Goal: Navigation & Orientation: Understand site structure

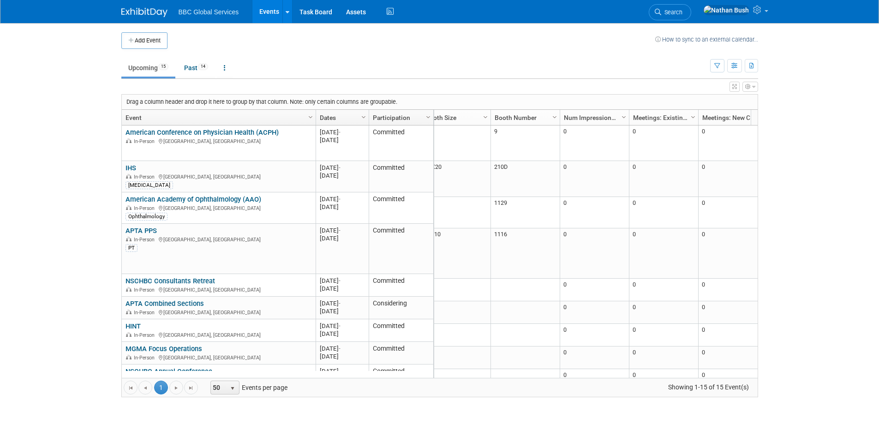
scroll to position [0, 524]
click at [580, 116] on link "Num Impressions: Booth" at bounding box center [580, 118] width 59 height 16
click at [589, 118] on link "Num Impressions: Booth" at bounding box center [580, 118] width 59 height 16
click at [752, 88] on icon "button" at bounding box center [753, 87] width 3 height 6
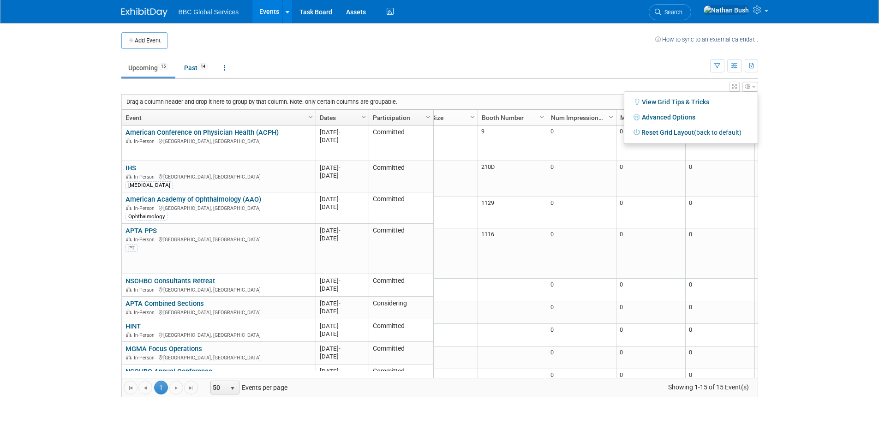
click at [596, 103] on div "Drag a column header and drop it here to group by that column. Note: only certa…" at bounding box center [440, 102] width 636 height 15
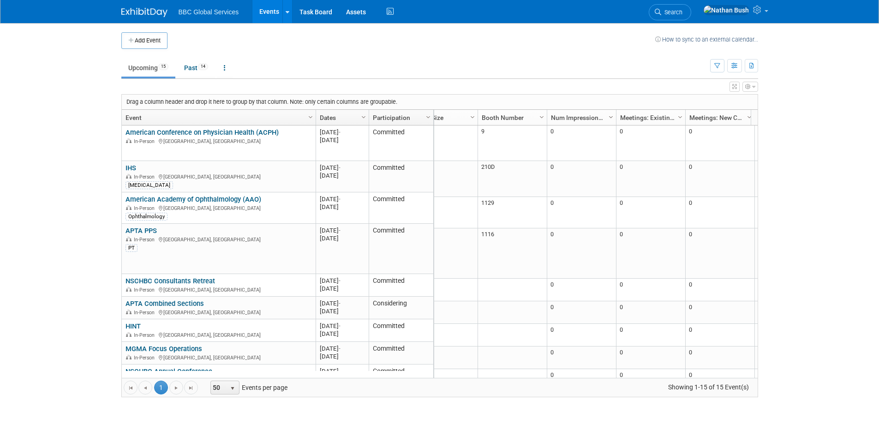
click at [612, 119] on span "Column Settings" at bounding box center [610, 117] width 7 height 7
click at [126, 108] on body "BBC Global Services Events Add Event Bulk Upload Events Shareable Event Boards …" at bounding box center [439, 218] width 879 height 436
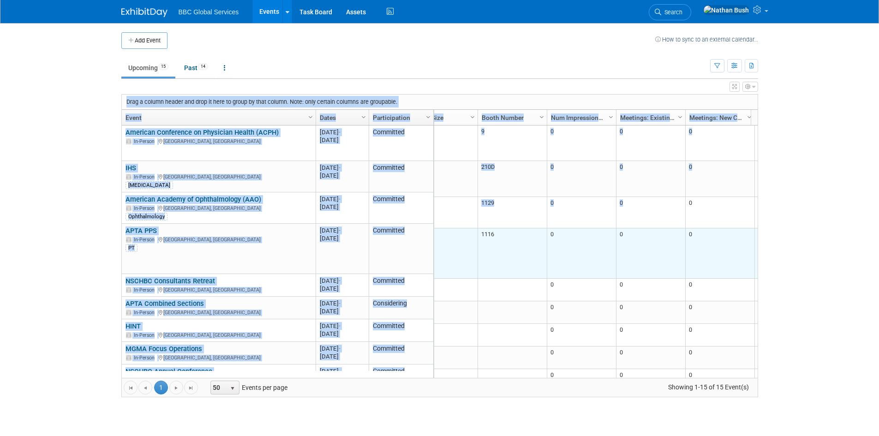
scroll to position [0, 0]
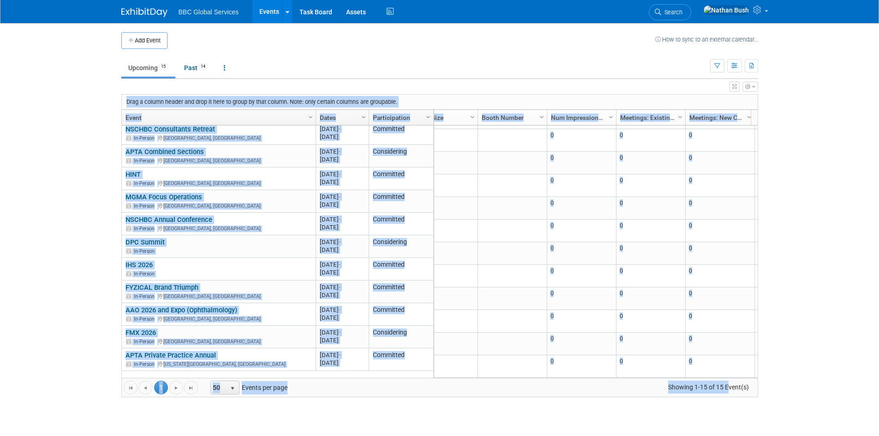
drag, startPoint x: 126, startPoint y: 101, endPoint x: 726, endPoint y: 385, distance: 663.5
click at [728, 385] on div "Drag a column header and drop it here to group by that column. Note: only certa…" at bounding box center [439, 245] width 637 height 303
copy div "Drag a column header and drop it here to group by that column. Note: only certa…"
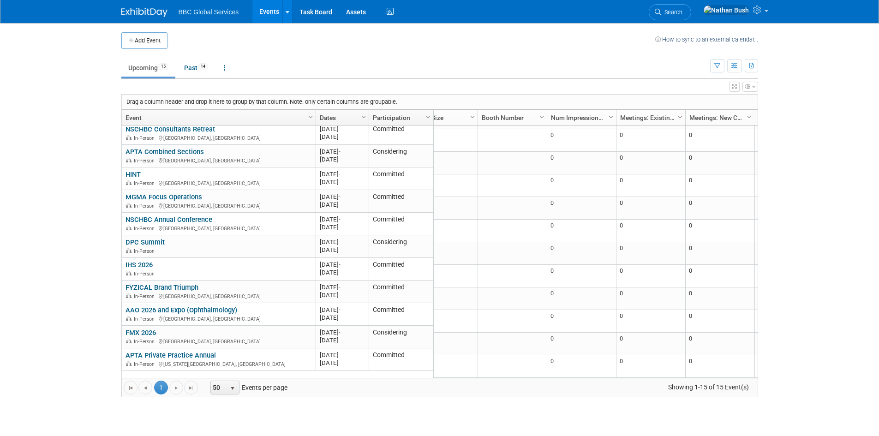
click at [386, 76] on ul "Upcoming 15 Past 14 All Events 29 Past and Upcoming Grouped Annually Events gro…" at bounding box center [415, 68] width 589 height 21
click at [755, 86] on icon "button" at bounding box center [753, 87] width 3 height 6
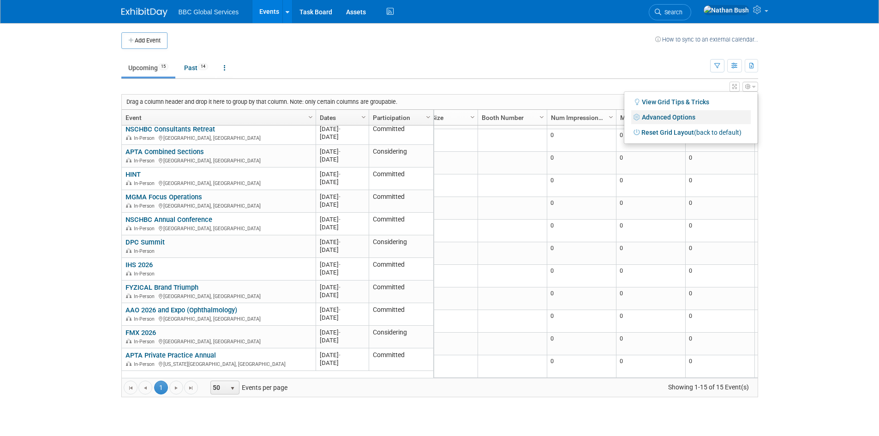
click at [681, 113] on link "Advanced Options" at bounding box center [691, 117] width 120 height 14
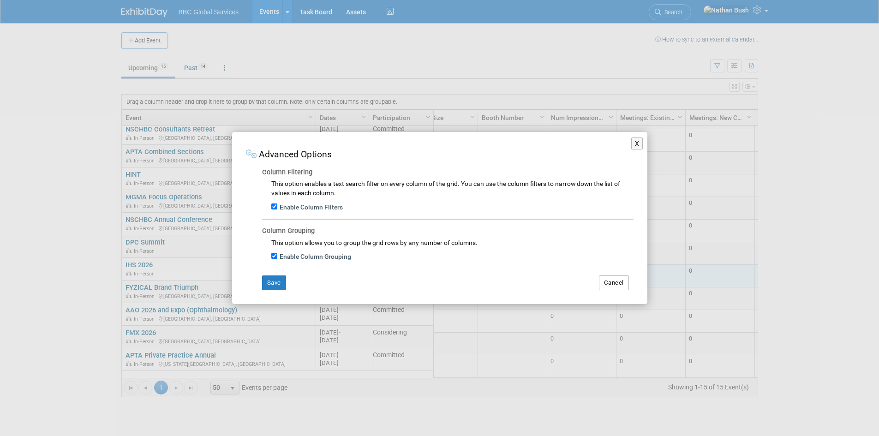
drag, startPoint x: 601, startPoint y: 283, endPoint x: 605, endPoint y: 279, distance: 4.9
click at [602, 283] on button "Cancel" at bounding box center [614, 283] width 30 height 15
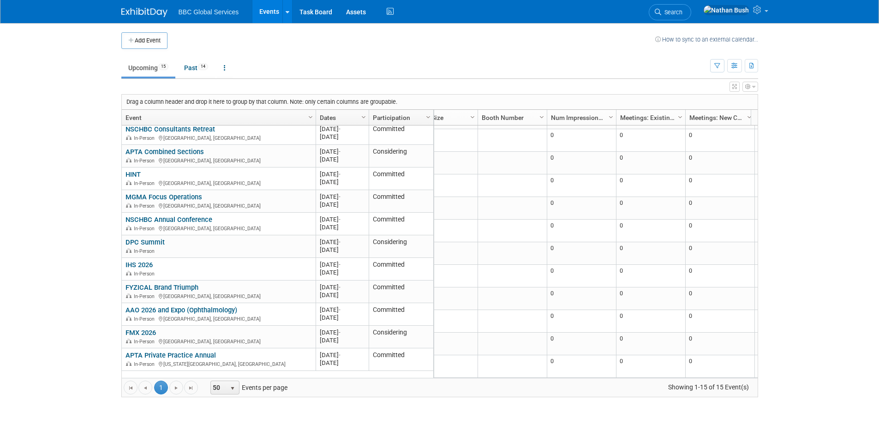
click at [754, 84] on icon "button" at bounding box center [753, 87] width 3 height 6
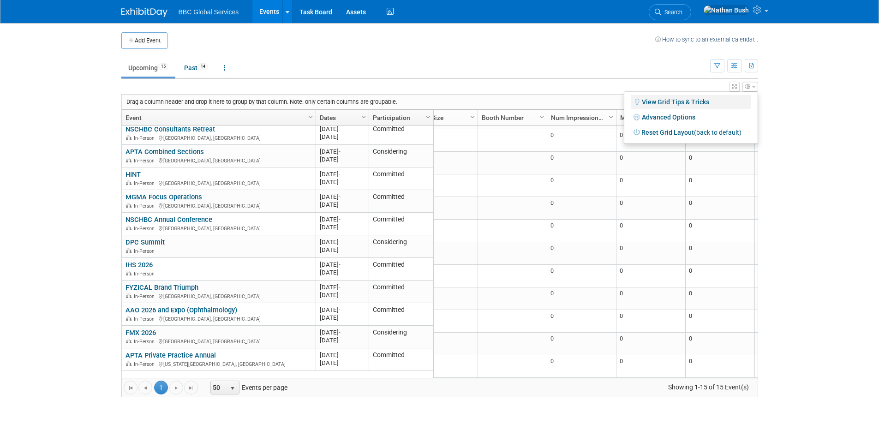
click at [655, 101] on link "View Grid Tips & Tricks" at bounding box center [691, 102] width 120 height 14
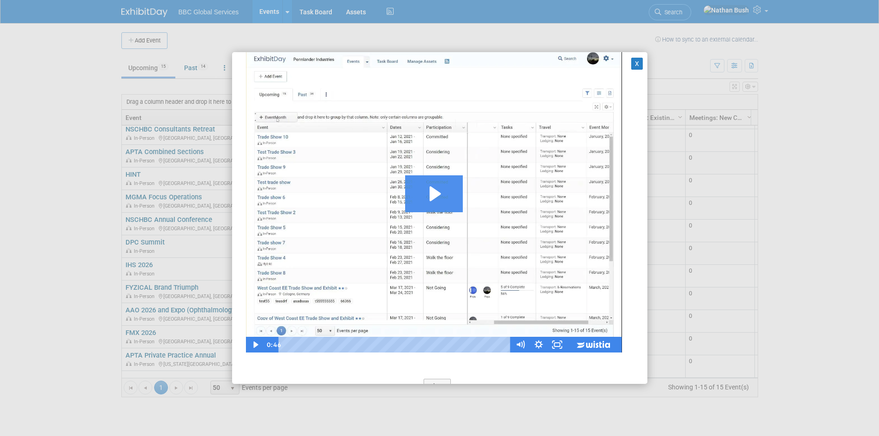
scroll to position [837, 0]
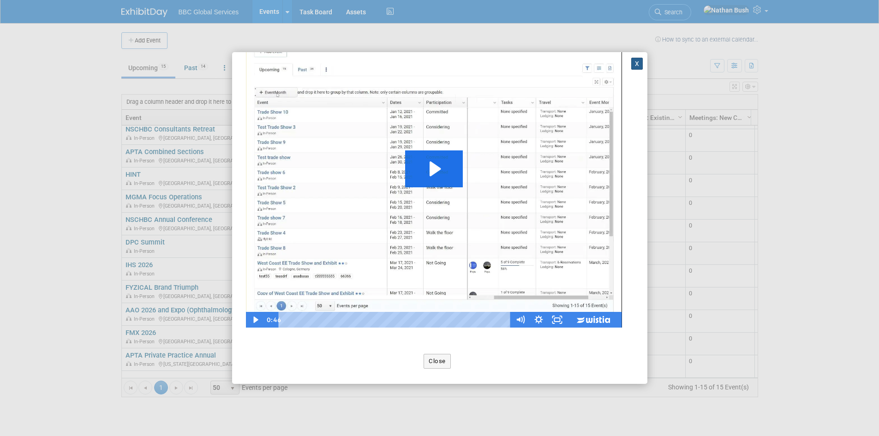
click at [631, 64] on button "X" at bounding box center [637, 64] width 12 height 12
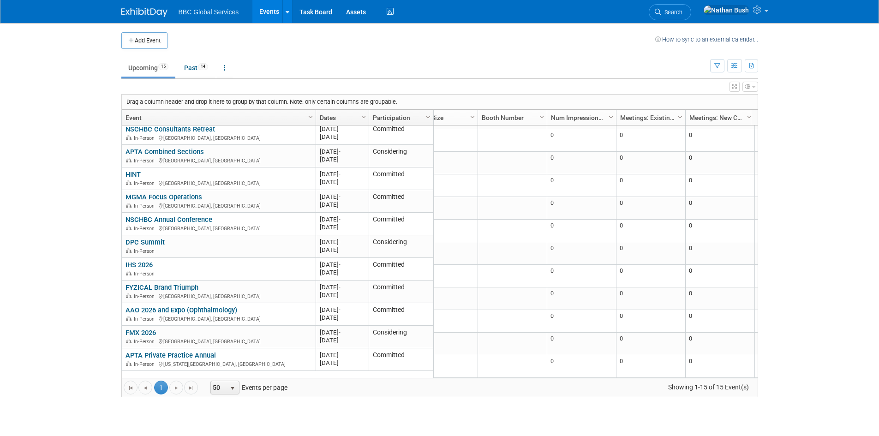
click at [536, 116] on link "Booth Number" at bounding box center [511, 118] width 59 height 16
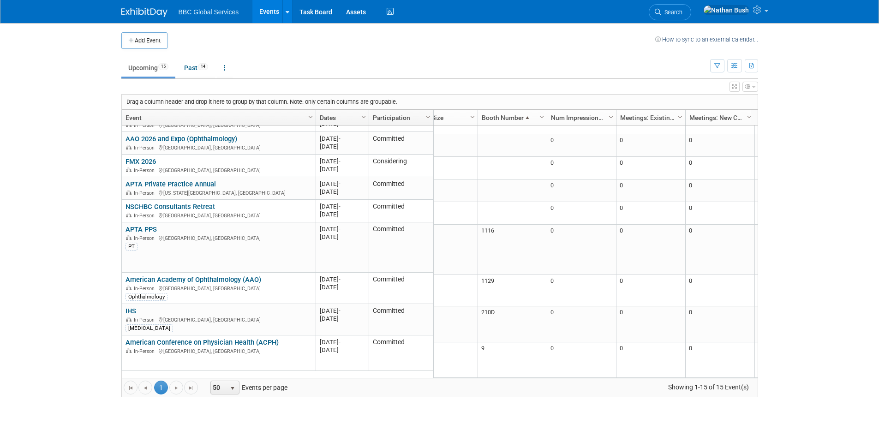
click at [536, 116] on link "Booth Number" at bounding box center [511, 118] width 59 height 16
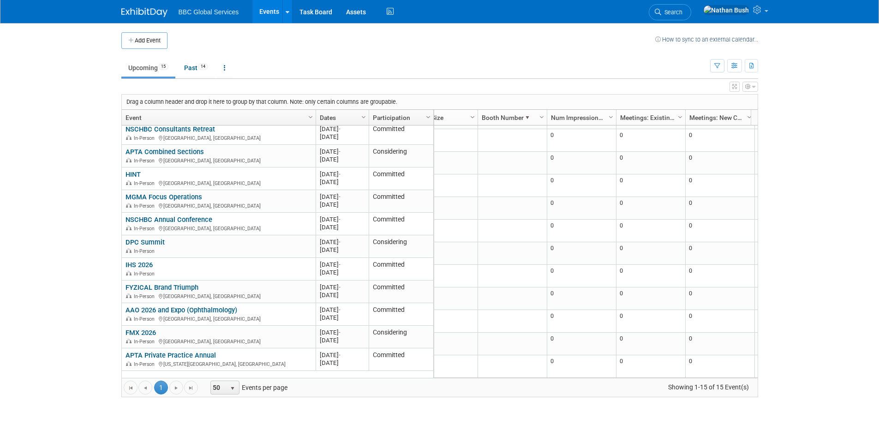
click at [276, 122] on link "Event" at bounding box center [218, 118] width 184 height 16
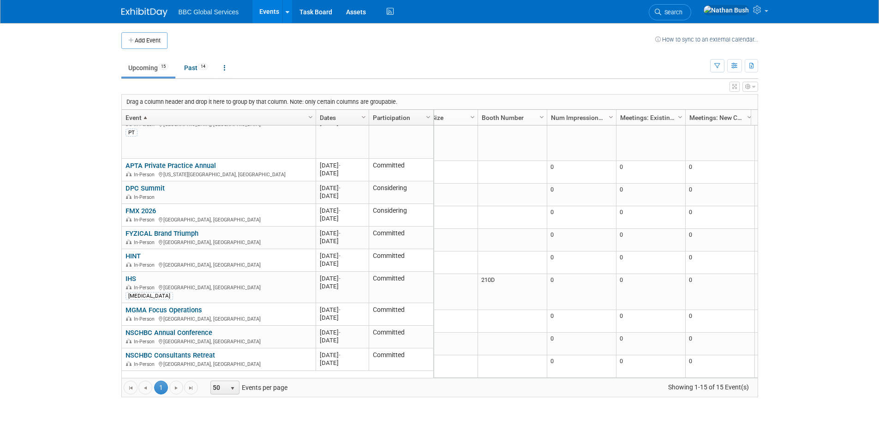
click at [348, 116] on link "Dates" at bounding box center [341, 118] width 43 height 16
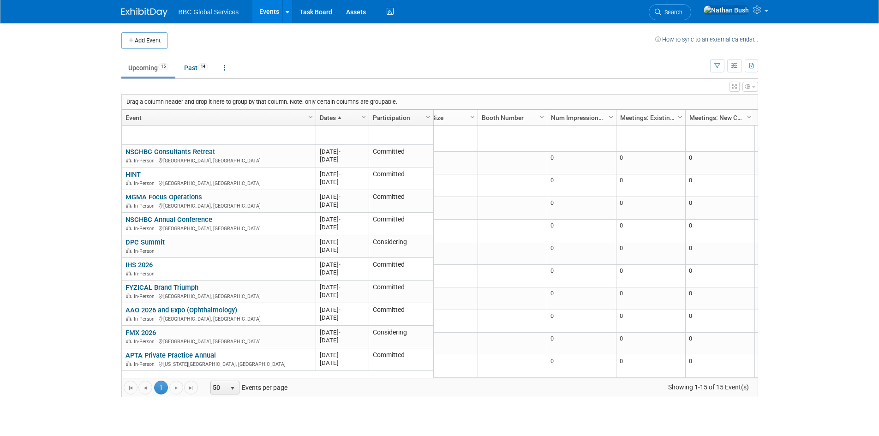
click at [348, 116] on link "Dates" at bounding box center [341, 118] width 43 height 16
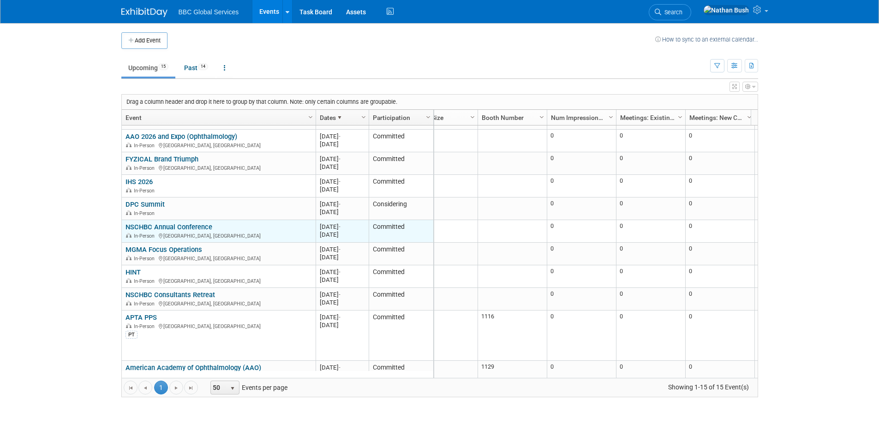
scroll to position [152, 0]
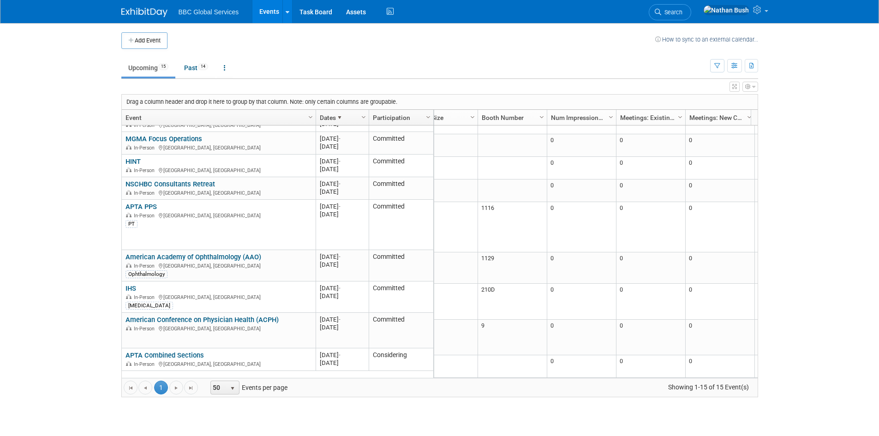
click at [141, 64] on link "Upcoming 15" at bounding box center [148, 68] width 54 height 18
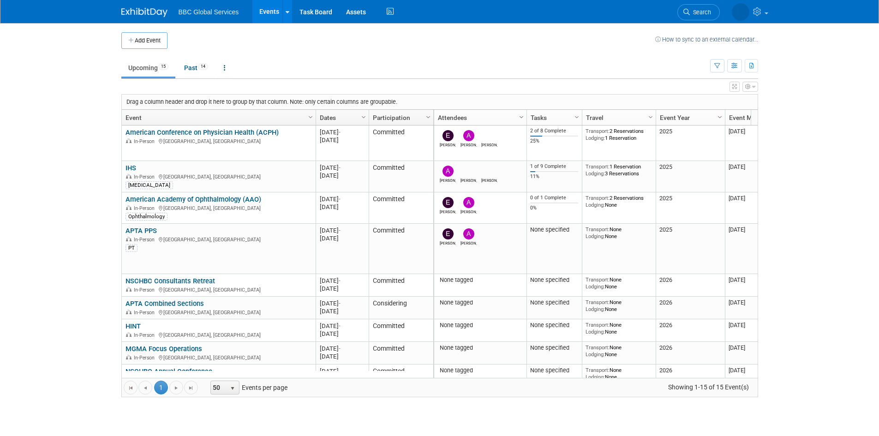
click at [521, 116] on span "Column Settings" at bounding box center [521, 117] width 7 height 7
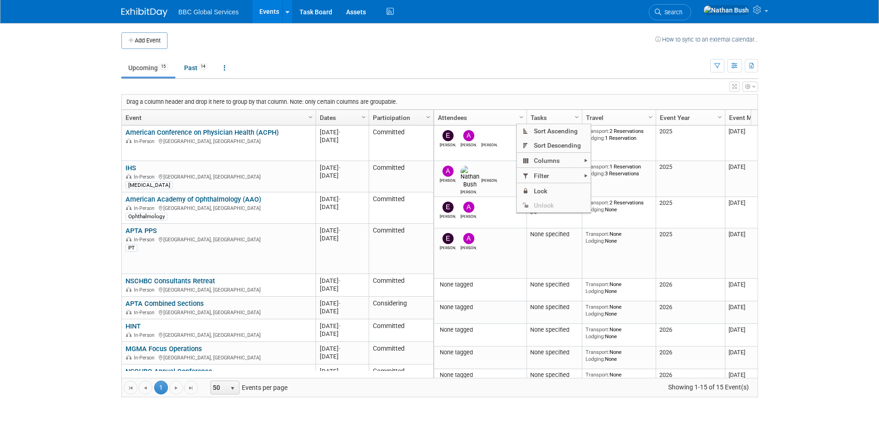
click at [472, 93] on div "X Expert Grid View - Small Screen Warning Your screen resolution is smaller tha…" at bounding box center [439, 238] width 637 height 318
click at [386, 12] on icon at bounding box center [390, 12] width 12 height 14
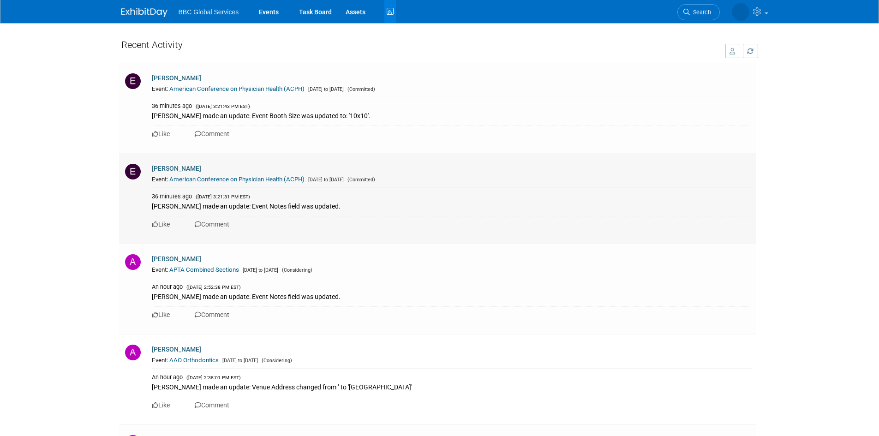
drag, startPoint x: 170, startPoint y: 89, endPoint x: 306, endPoint y: 171, distance: 158.6
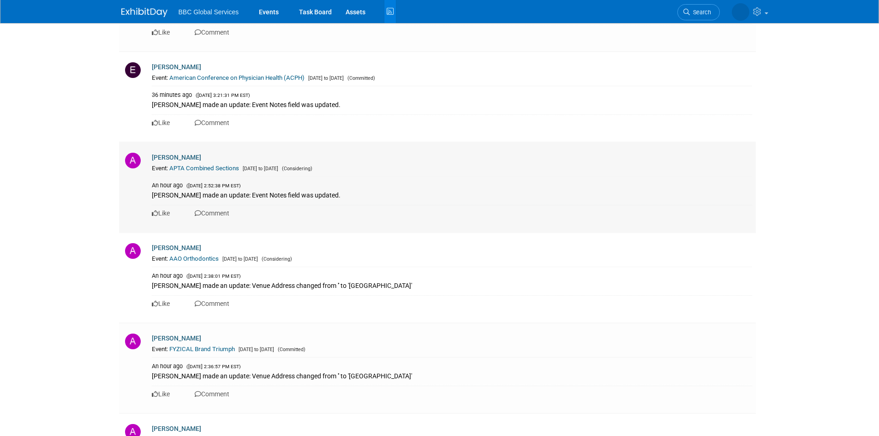
scroll to position [92, 0]
